Goal: Obtain resource: Download file/media

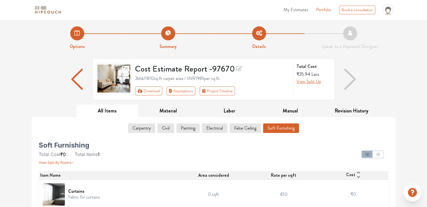
click at [299, 11] on span "My Estimates" at bounding box center [295, 9] width 25 height 6
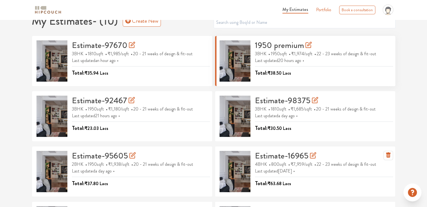
scroll to position [6, 0]
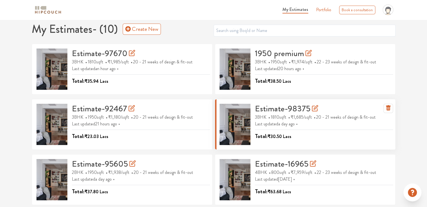
click at [271, 109] on h3 "Estimate-98375" at bounding box center [286, 109] width 63 height 10
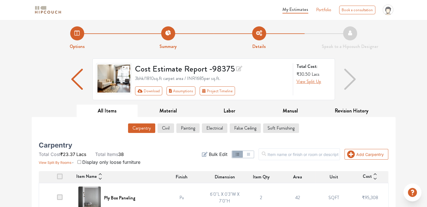
click at [296, 8] on span "My Estimates" at bounding box center [295, 9] width 26 height 6
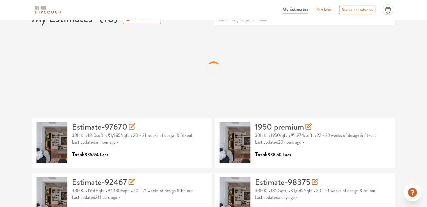
scroll to position [28, 0]
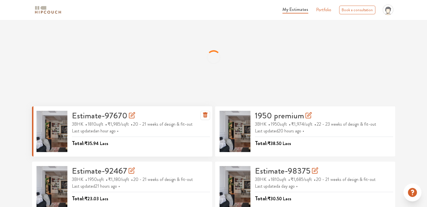
click at [93, 117] on h3 "Estimate-97670" at bounding box center [103, 116] width 63 height 10
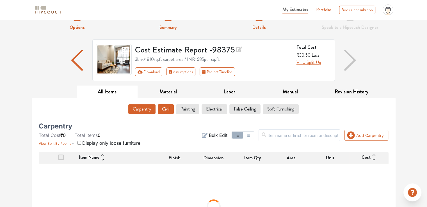
click at [168, 109] on button "Civil" at bounding box center [166, 109] width 16 height 10
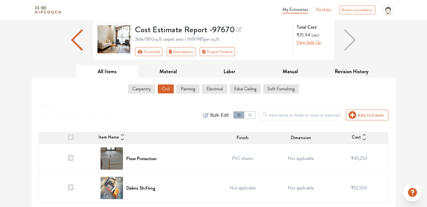
scroll to position [39, 0]
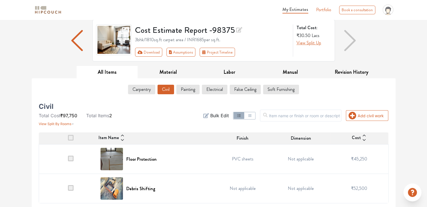
click at [70, 189] on span at bounding box center [71, 188] width 6 height 6
click at [68, 190] on input "checkbox" at bounding box center [68, 190] width 0 height 0
click at [72, 159] on span at bounding box center [71, 159] width 6 height 6
click at [68, 161] on input "checkbox" at bounding box center [68, 161] width 0 height 0
click at [254, 103] on div "Civil Total Cost ₹97,750 Total Items 2 View Split By Rooms Add civil work Filte…" at bounding box center [213, 151] width 356 height 105
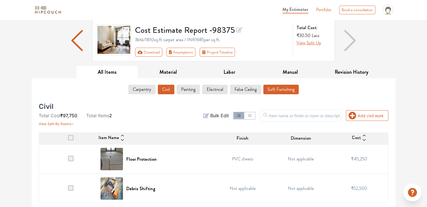
click at [276, 88] on button "Soft Furnishing" at bounding box center [280, 90] width 35 height 10
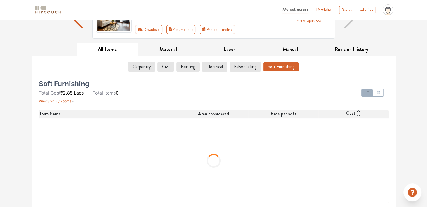
scroll to position [6, 0]
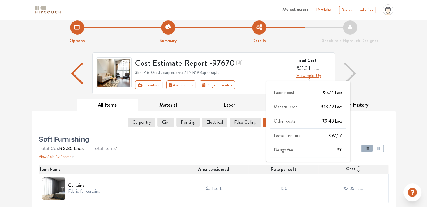
click at [311, 74] on span "View Split Up" at bounding box center [308, 75] width 25 height 6
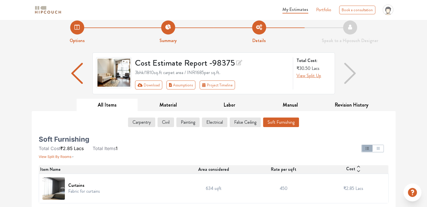
click at [333, 136] on div "Labour cost ₹5.63 Lacs Material cost ₹12.46 Lacs Other costs ₹9.24 Lacs Loose f…" at bounding box center [308, 122] width 84 height 86
click at [251, 139] on div at bounding box center [273, 148] width 238 height 22
click at [179, 104] on button "Material" at bounding box center [168, 105] width 61 height 13
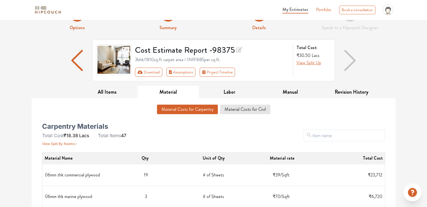
scroll to position [0, 0]
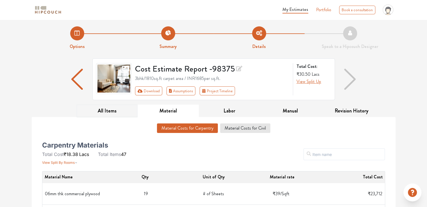
click at [111, 110] on button "All Items" at bounding box center [107, 111] width 61 height 13
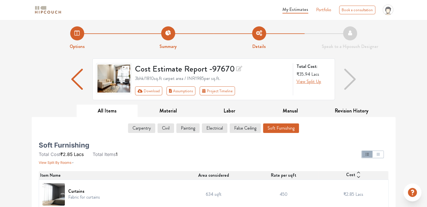
scroll to position [6, 0]
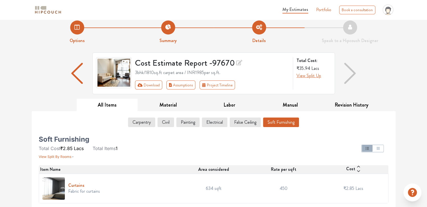
click at [72, 184] on h6 "Curtains" at bounding box center [84, 185] width 32 height 5
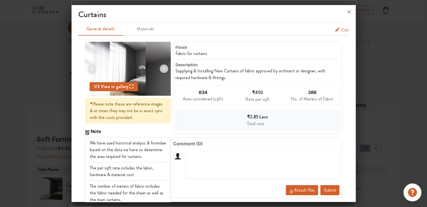
click at [341, 31] on span "Edit" at bounding box center [345, 30] width 8 height 7
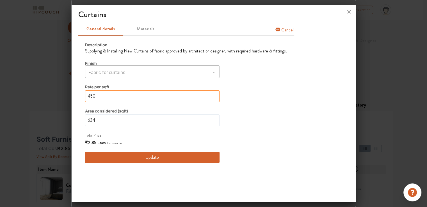
click at [97, 96] on input "450" at bounding box center [152, 96] width 134 height 12
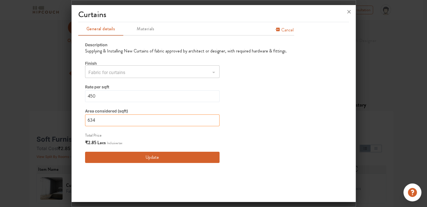
drag, startPoint x: 97, startPoint y: 121, endPoint x: 68, endPoint y: 119, distance: 29.2
click at [71, 119] on div "Curtains General details Materials Cancel Description Supplying & Installing Ne…" at bounding box center [213, 103] width 285 height 207
click at [139, 155] on button "Update" at bounding box center [152, 157] width 134 height 11
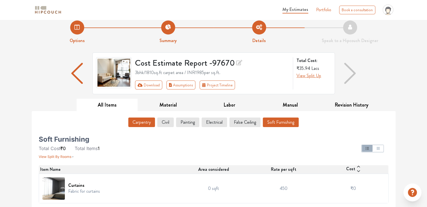
click at [141, 124] on button "Carpentry" at bounding box center [141, 123] width 27 height 10
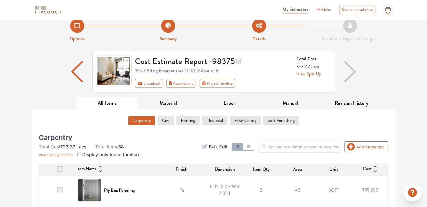
scroll to position [0, 0]
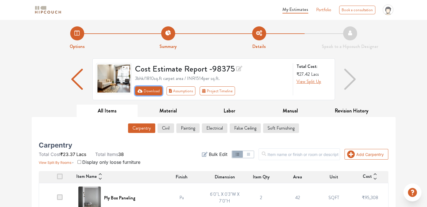
click at [143, 91] on button "Download" at bounding box center [148, 90] width 27 height 9
click at [139, 92] on icon "First group" at bounding box center [140, 90] width 5 height 3
click at [143, 93] on button "Download" at bounding box center [148, 90] width 27 height 9
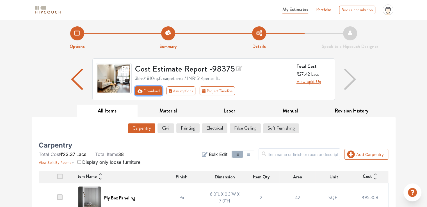
click at [143, 93] on button "Download" at bounding box center [148, 90] width 27 height 9
click at [138, 93] on button "Download" at bounding box center [148, 90] width 27 height 9
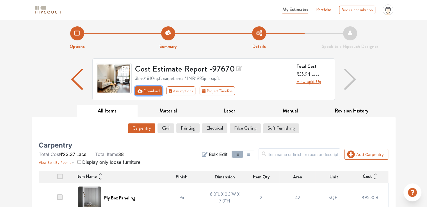
drag, startPoint x: 143, startPoint y: 92, endPoint x: 138, endPoint y: 90, distance: 5.2
click at [143, 92] on button "Download" at bounding box center [148, 90] width 27 height 9
click at [138, 90] on icon "First group" at bounding box center [140, 91] width 5 height 4
click at [139, 90] on icon "First group" at bounding box center [140, 91] width 5 height 4
click at [150, 85] on div "Cost Estimate Report - 97670 3bhk / 1810 sq.ft carpet area / INR 1985 per sq.ft…" at bounding box center [212, 79] width 161 height 32
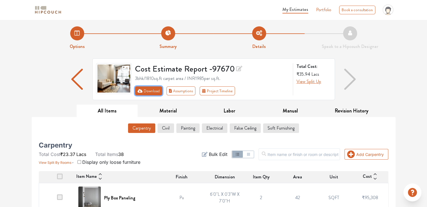
click at [155, 93] on button "Download" at bounding box center [148, 90] width 27 height 9
click at [161, 84] on div "Cost Estimate Report - 97670 3bhk / 1810 sq.ft carpet area / INR 1985 per sq.ft…" at bounding box center [212, 79] width 161 height 32
click at [158, 91] on button "Download" at bounding box center [148, 90] width 27 height 9
click at [305, 9] on span "My Estimates" at bounding box center [295, 9] width 26 height 6
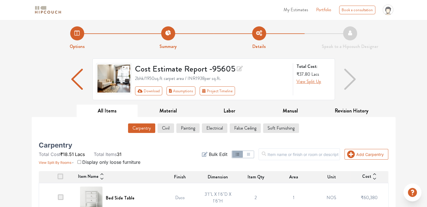
click at [299, 11] on span "My Estimates" at bounding box center [295, 9] width 25 height 6
